Goal: Obtain resource: Download file/media

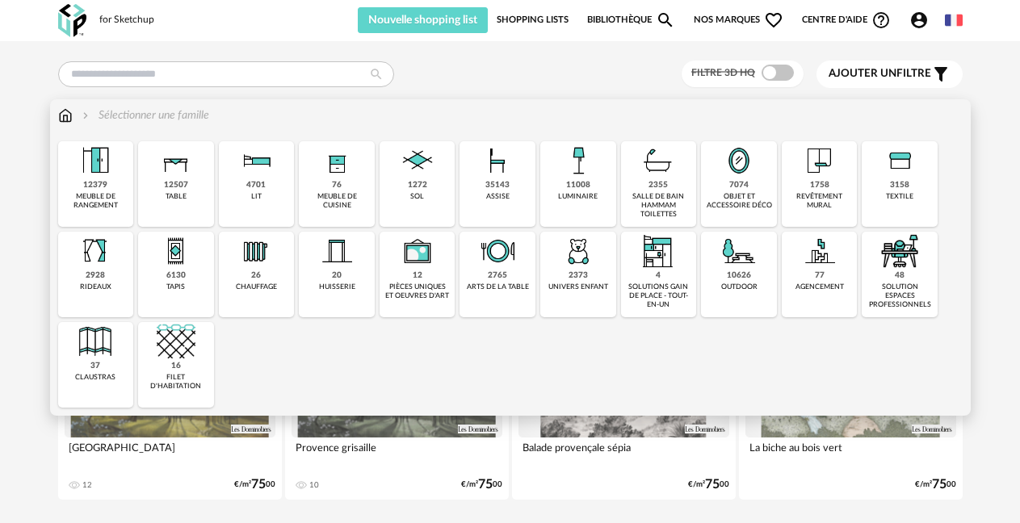
click at [501, 186] on div "35143" at bounding box center [497, 185] width 24 height 10
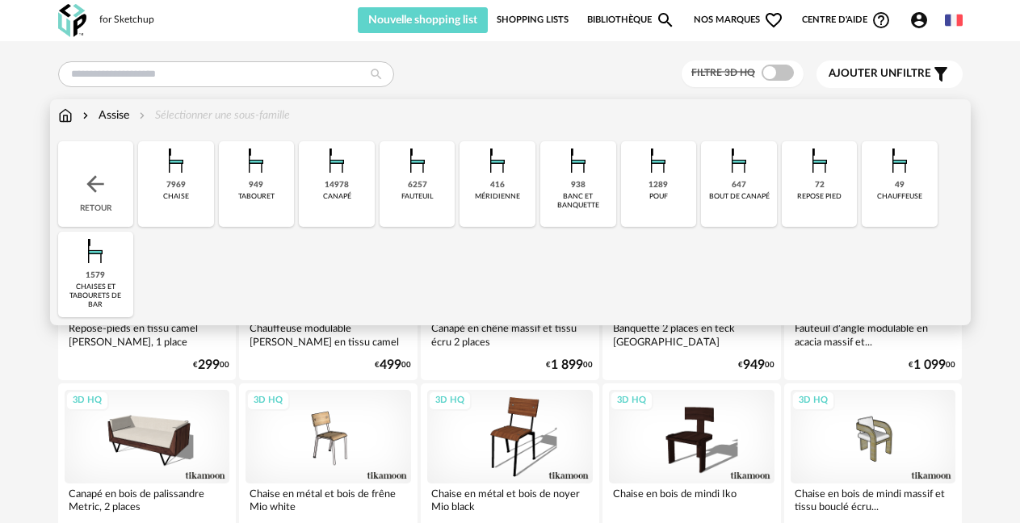
click at [176, 178] on img at bounding box center [176, 160] width 39 height 39
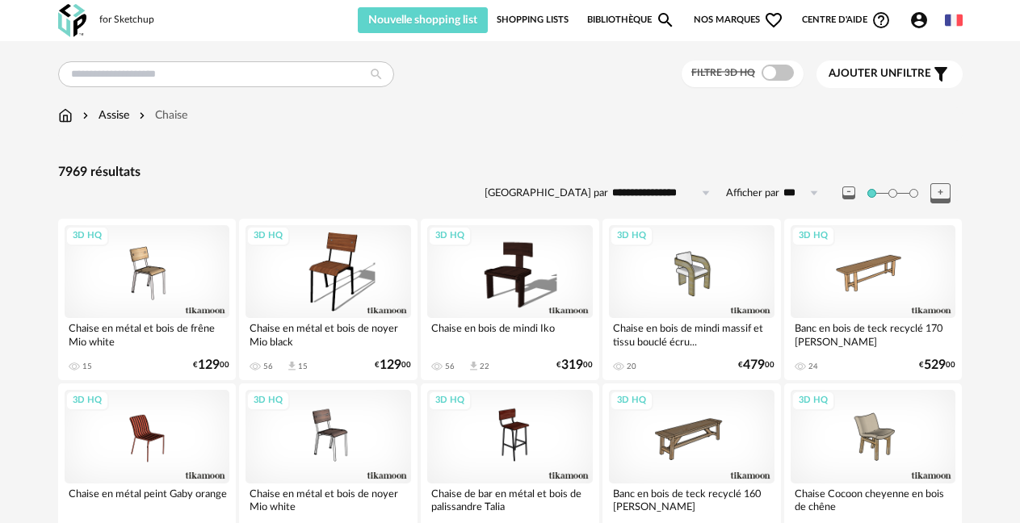
click at [894, 72] on span "Ajouter un" at bounding box center [862, 73] width 68 height 11
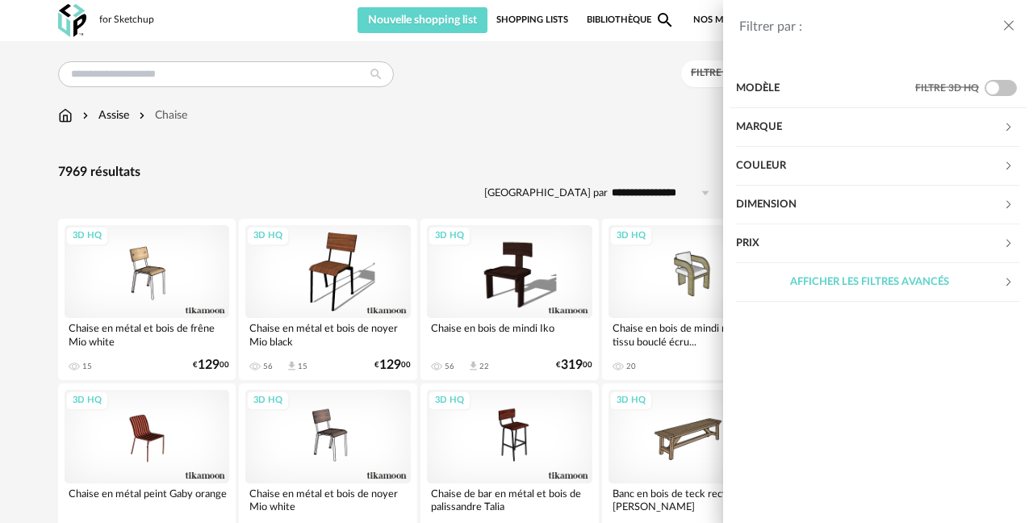
click at [802, 167] on div "Couleur" at bounding box center [869, 166] width 267 height 39
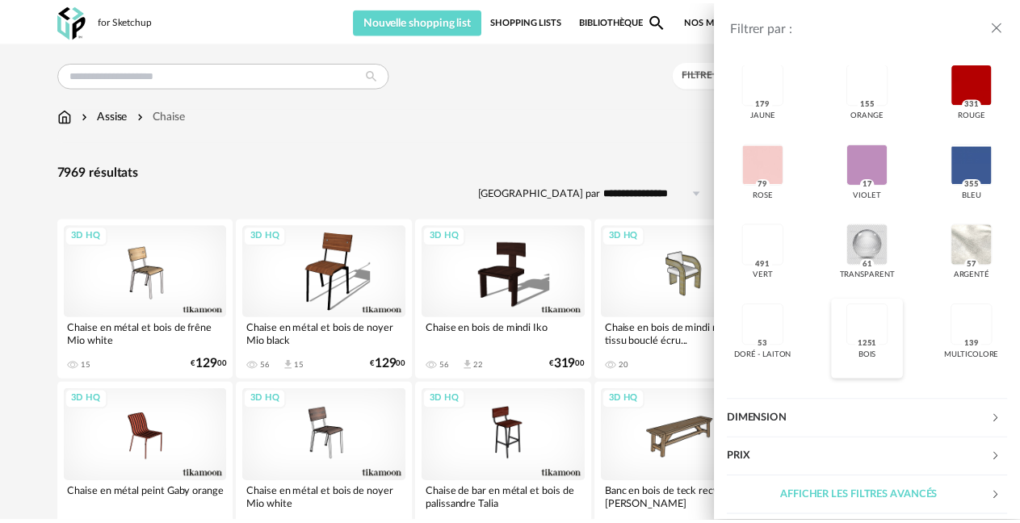
scroll to position [209, 0]
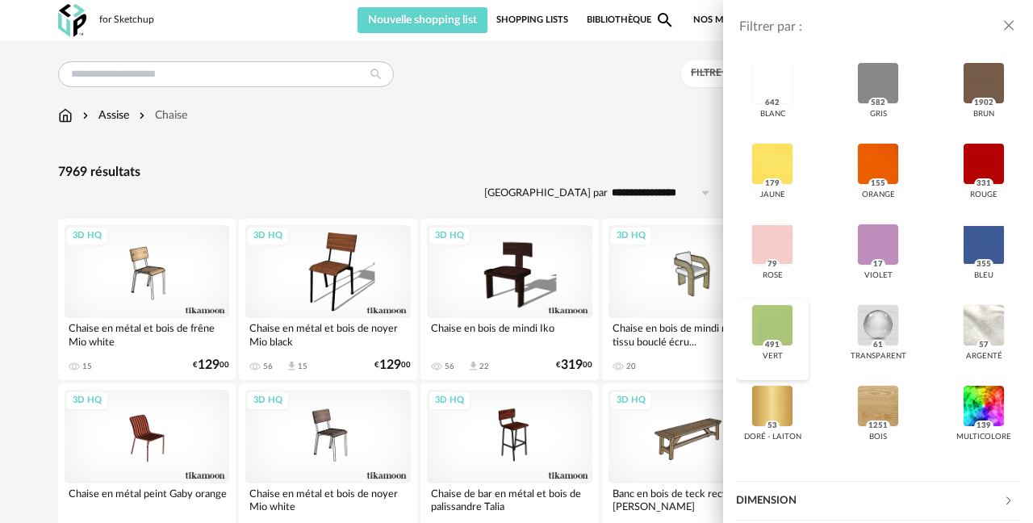
click at [766, 301] on div "vert 491" at bounding box center [772, 340] width 73 height 81
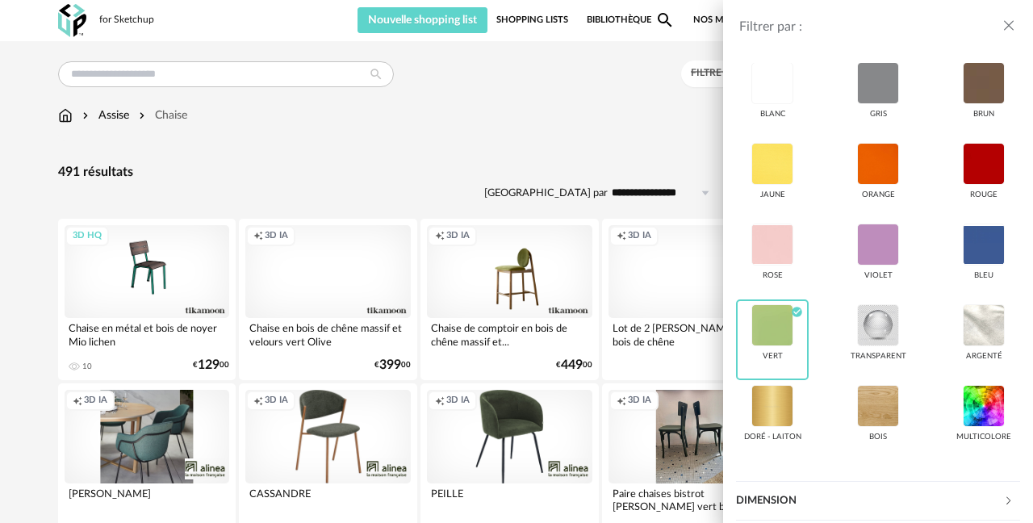
click at [626, 119] on div "Filtrer par : Modèle Filtre 3D HQ Marque &tradition 2 101 Copenhagen 0 366 Conc…" at bounding box center [516, 261] width 1033 height 523
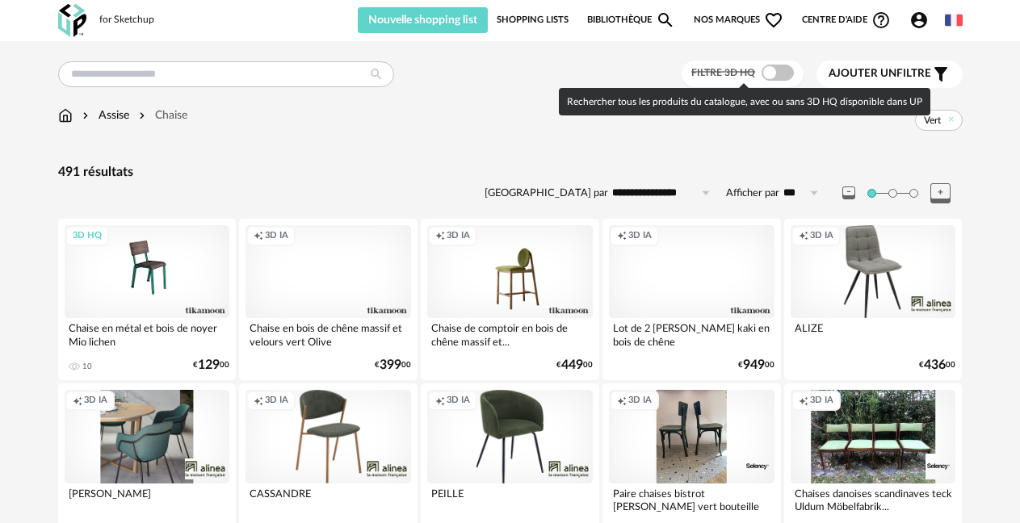
click at [779, 74] on span at bounding box center [777, 73] width 32 height 16
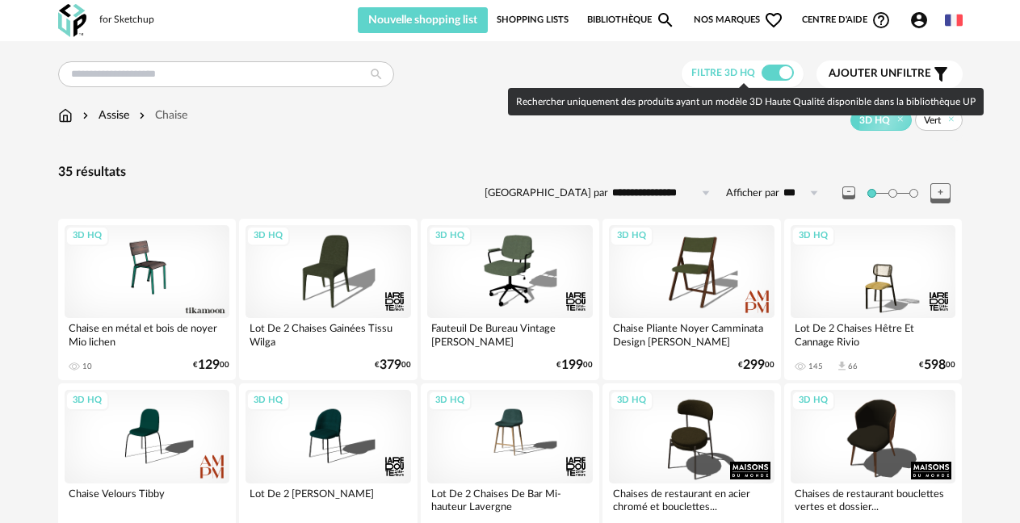
click at [776, 65] on span at bounding box center [777, 73] width 32 height 16
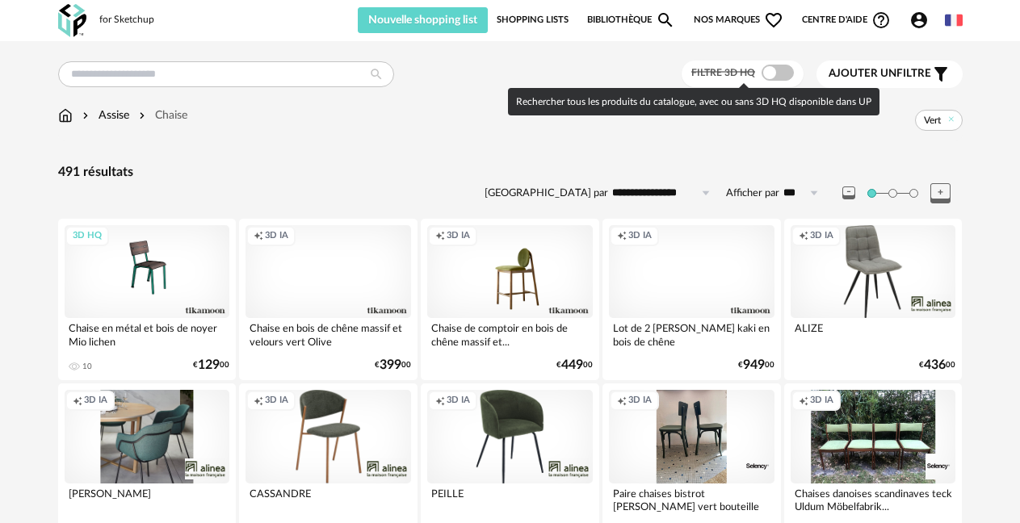
click at [785, 73] on span at bounding box center [777, 73] width 32 height 16
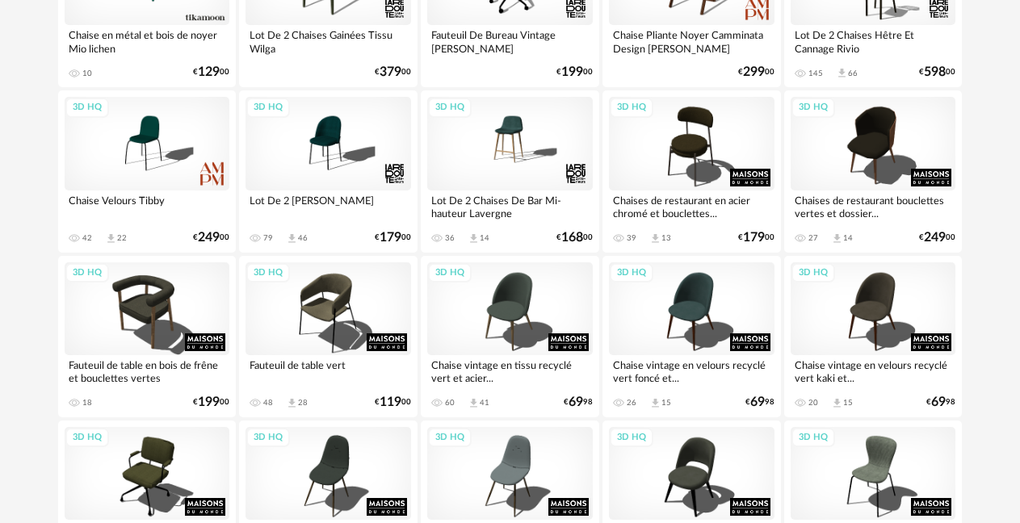
scroll to position [323, 0]
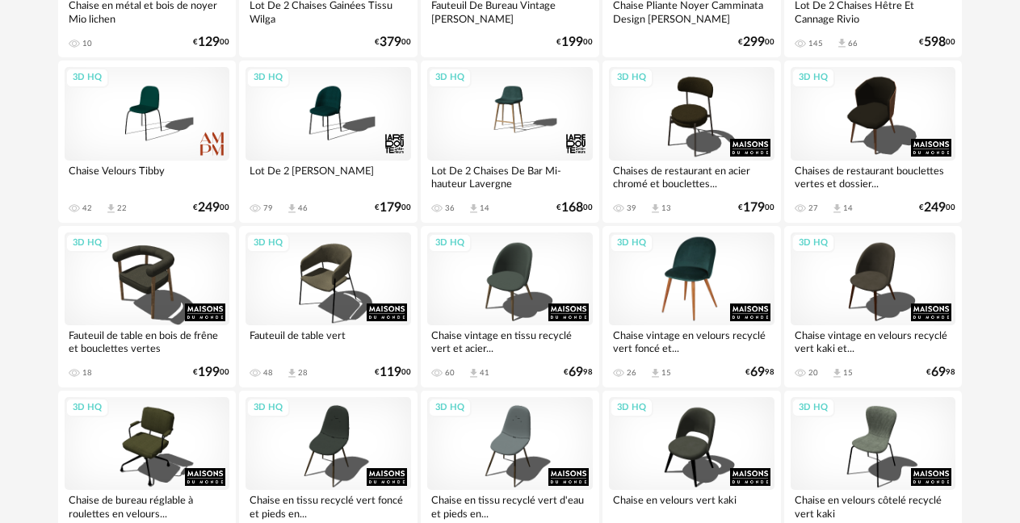
click at [689, 266] on div "3D HQ" at bounding box center [691, 278] width 165 height 93
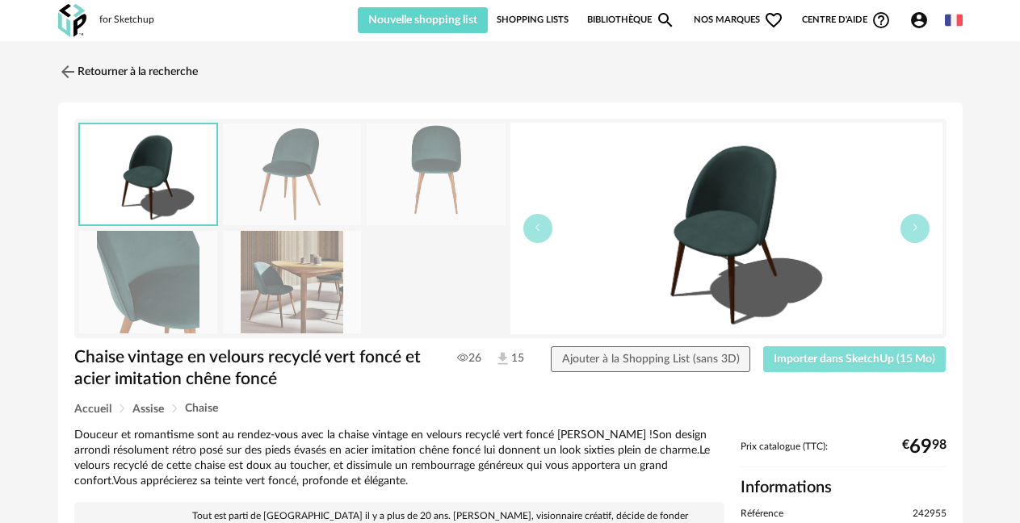
click at [865, 354] on span "Importer dans SketchUp (15 Mo)" at bounding box center [853, 359] width 161 height 11
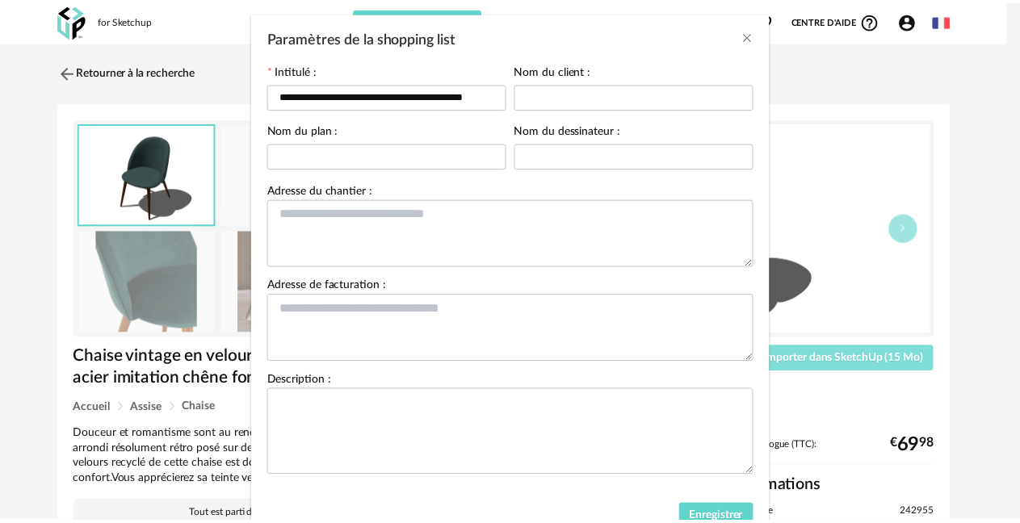
scroll to position [132, 0]
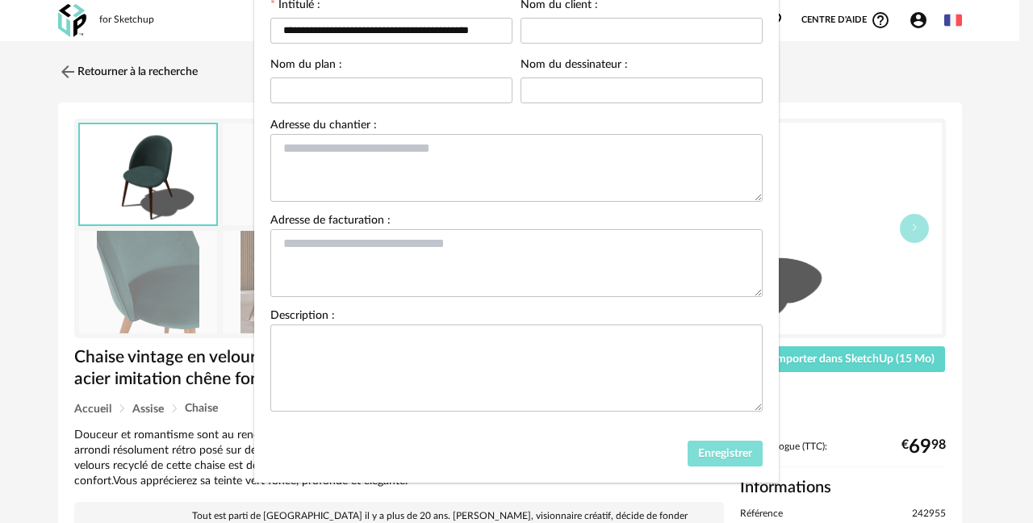
click at [713, 455] on span "Enregistrer" at bounding box center [725, 453] width 54 height 11
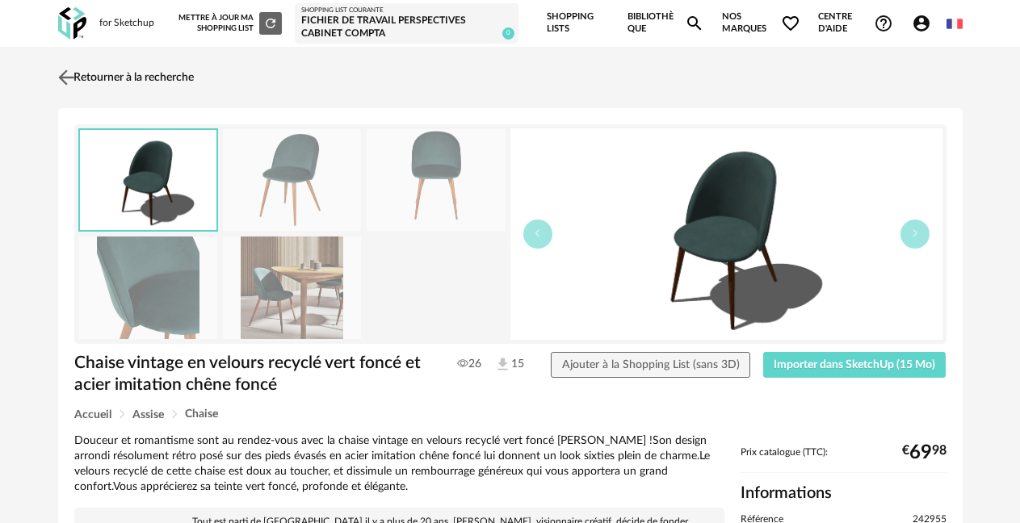
click at [62, 79] on img at bounding box center [65, 76] width 23 height 23
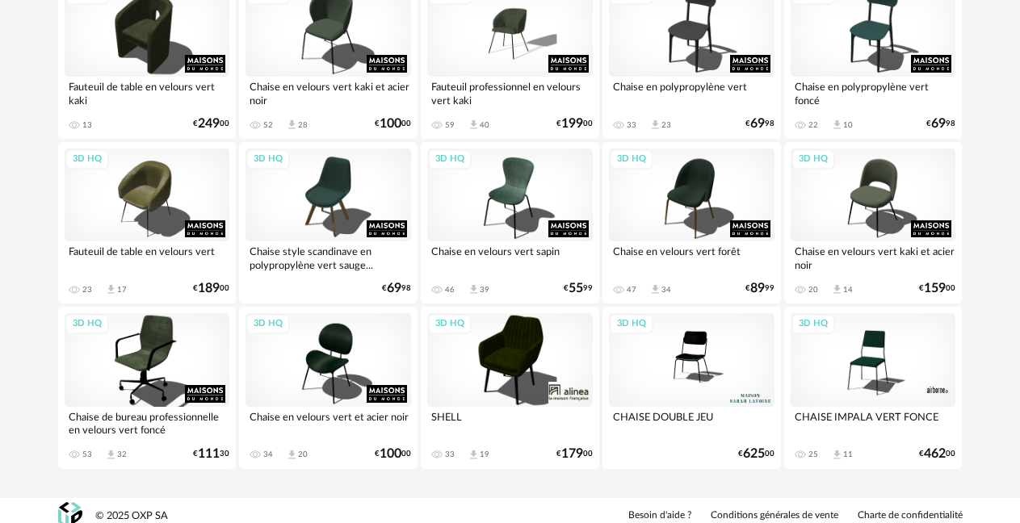
scroll to position [916, 0]
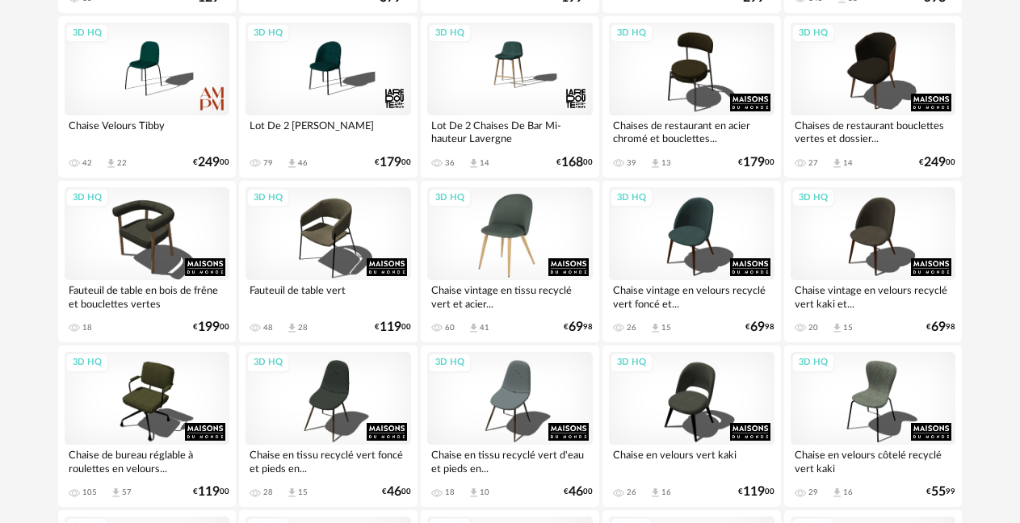
scroll to position [352, 0]
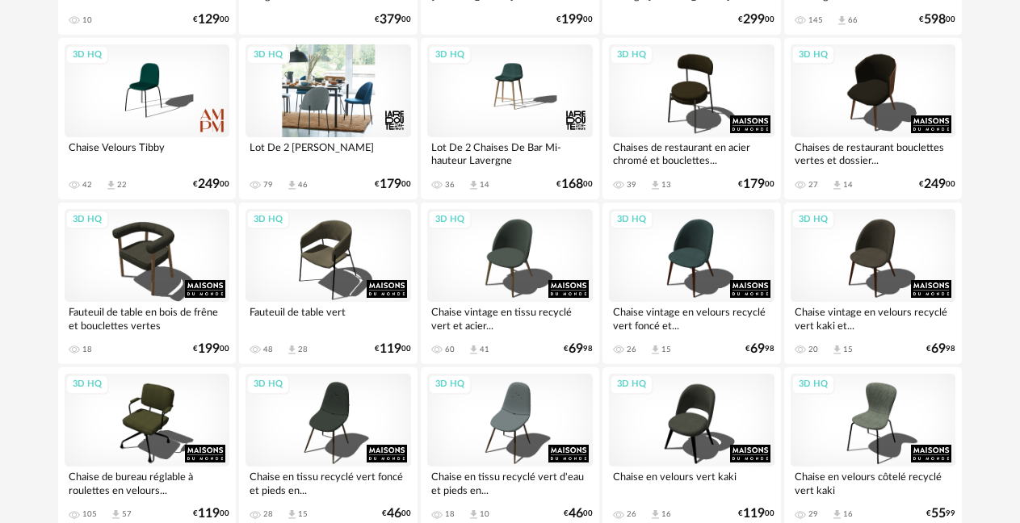
click at [311, 89] on div "3D HQ" at bounding box center [327, 90] width 165 height 93
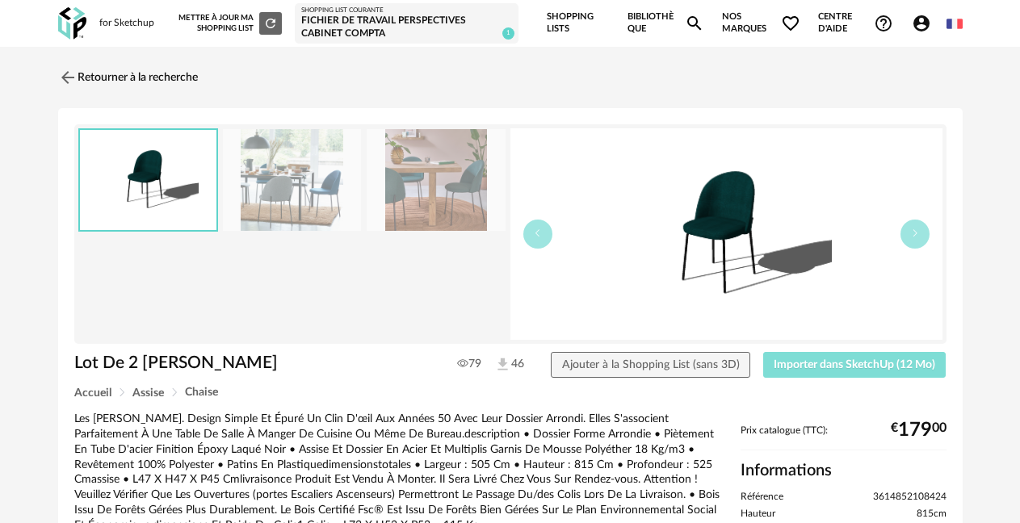
click at [826, 364] on span "Importer dans SketchUp (12 Mo)" at bounding box center [853, 364] width 161 height 11
